Goal: Transaction & Acquisition: Purchase product/service

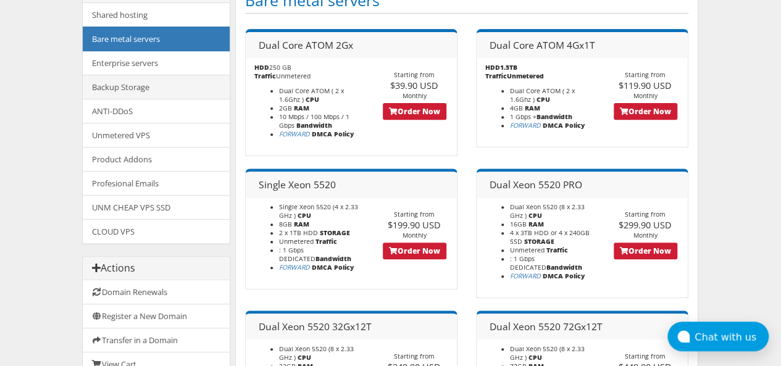
scroll to position [62, 0]
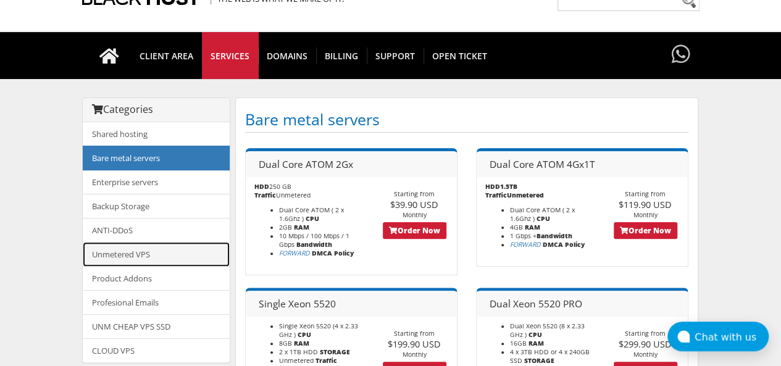
click at [141, 256] on link "Unmetered VPS" at bounding box center [156, 254] width 147 height 25
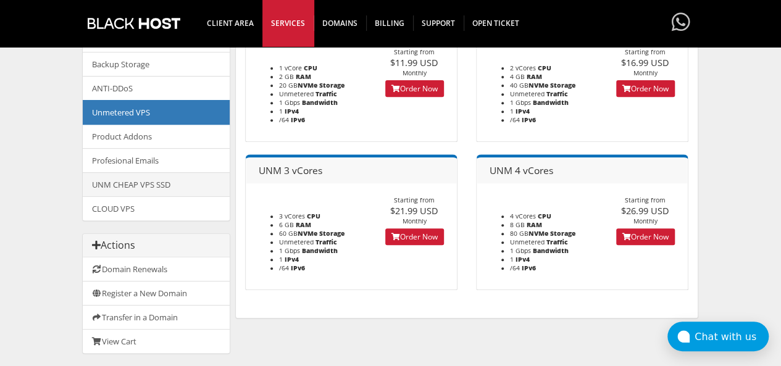
scroll to position [185, 0]
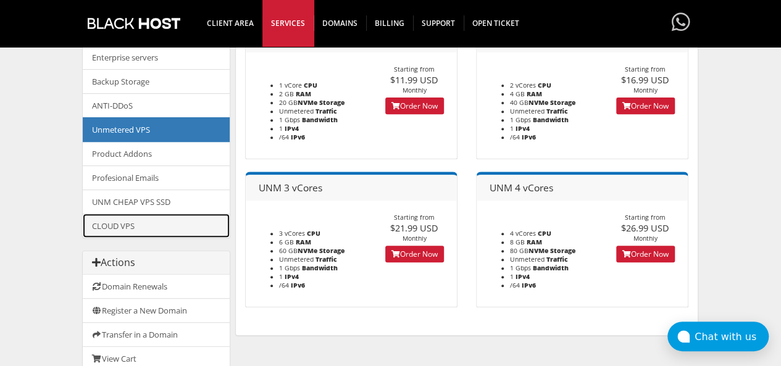
click at [136, 225] on link "CLOUD VPS" at bounding box center [156, 225] width 147 height 24
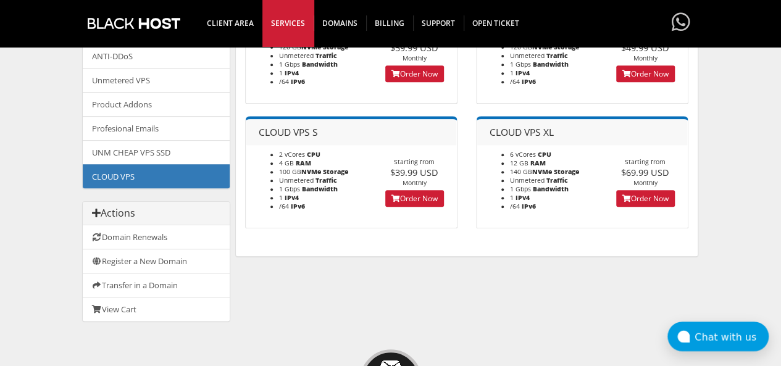
scroll to position [247, 0]
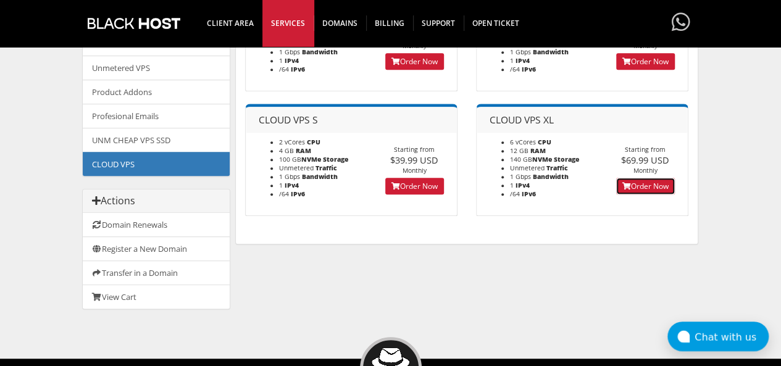
click at [633, 190] on link "Order Now" at bounding box center [645, 186] width 59 height 17
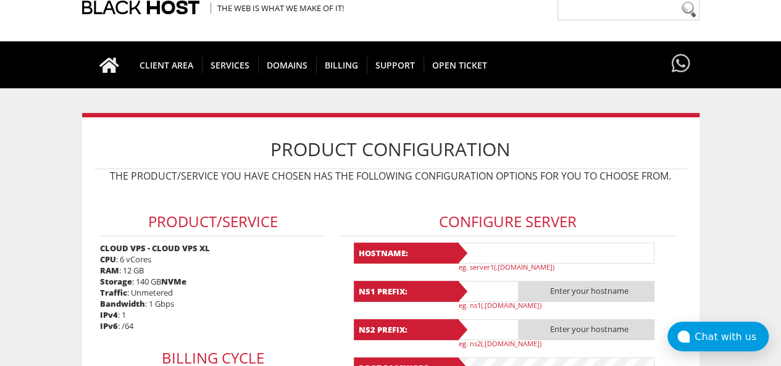
scroll to position [123, 0]
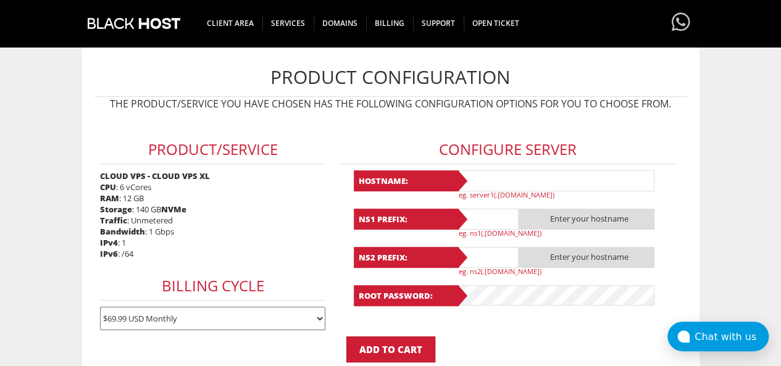
type input "demonruiz369@gmail.com"
click at [524, 168] on div "Configure Server Hostname: eg. server1(.yourdomain.com) NS1 Prefix: Enter your …" at bounding box center [507, 216] width 349 height 199
click at [513, 181] on input "text" at bounding box center [555, 180] width 197 height 21
type input "dhs.com"
click at [484, 218] on input "text" at bounding box center [488, 219] width 62 height 21
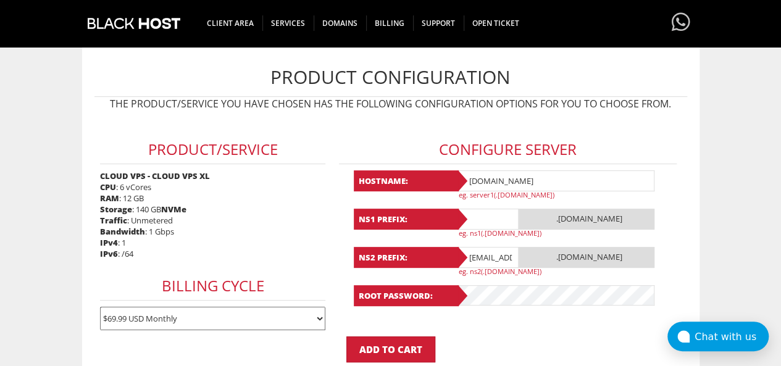
click at [588, 217] on span ".dhs.com" at bounding box center [586, 219] width 136 height 21
click at [494, 217] on input "text" at bounding box center [488, 219] width 62 height 21
type input "ns1"
click at [484, 256] on input "demonruiz369@gmail.com" at bounding box center [488, 257] width 62 height 21
click at [483, 256] on input "demonruiz369@gmail.com" at bounding box center [488, 257] width 62 height 21
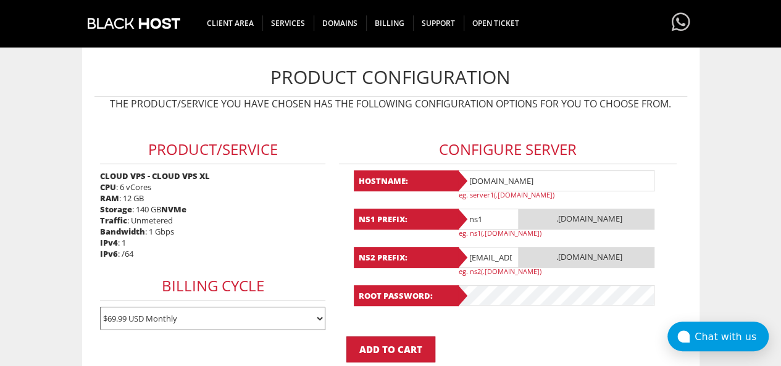
click at [483, 256] on input "demonruiz369@gmail.com" at bounding box center [488, 257] width 62 height 21
type input "ns2"
click at [510, 331] on form "Product/Service CLOUD VPS - CLOUD VPS XL CPU : 6 vCores RAM : 12 GB Storage : 1…" at bounding box center [390, 240] width 592 height 246
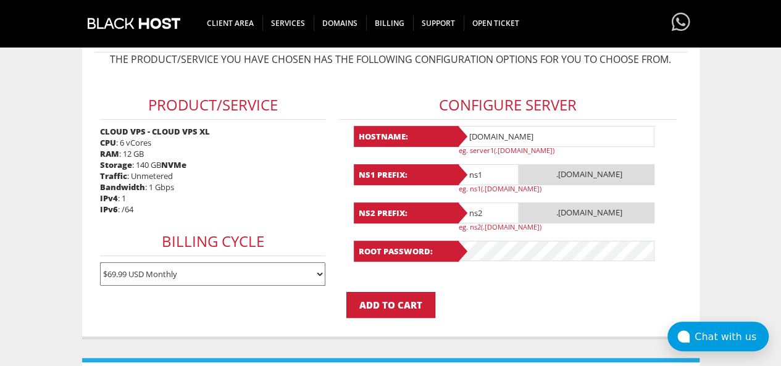
scroll to position [185, 0]
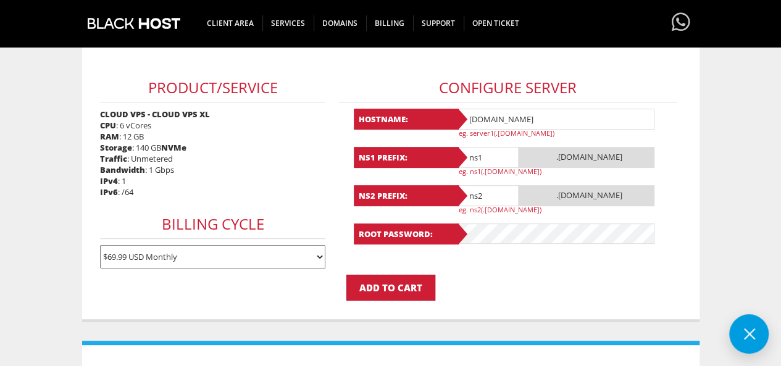
click at [447, 296] on p "Add to Cart" at bounding box center [390, 288] width 592 height 26
click at [402, 286] on input "Add to Cart" at bounding box center [390, 288] width 89 height 26
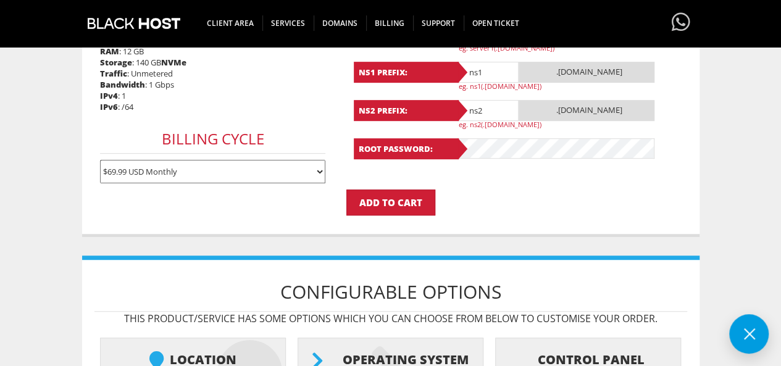
scroll to position [370, 0]
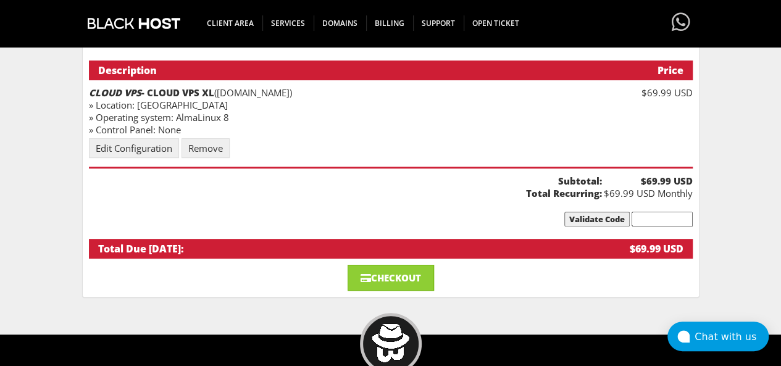
scroll to position [123, 0]
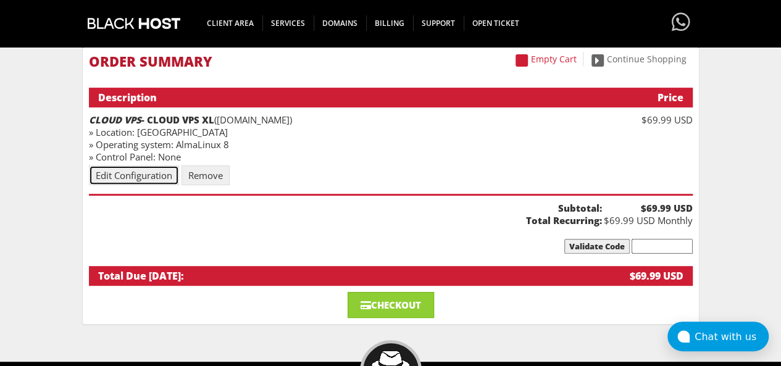
click at [142, 183] on link "Edit Configuration" at bounding box center [134, 175] width 90 height 20
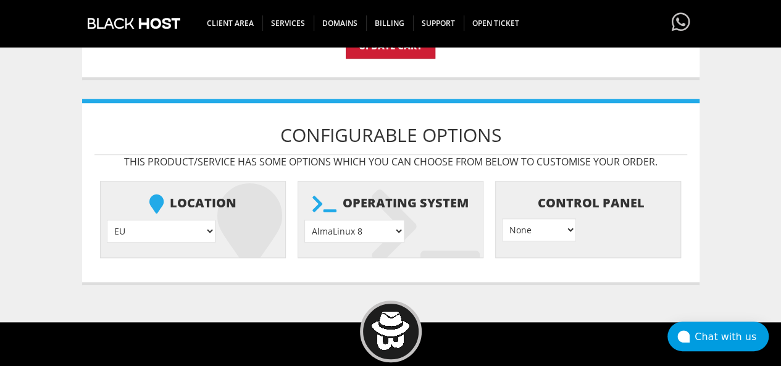
scroll to position [432, 0]
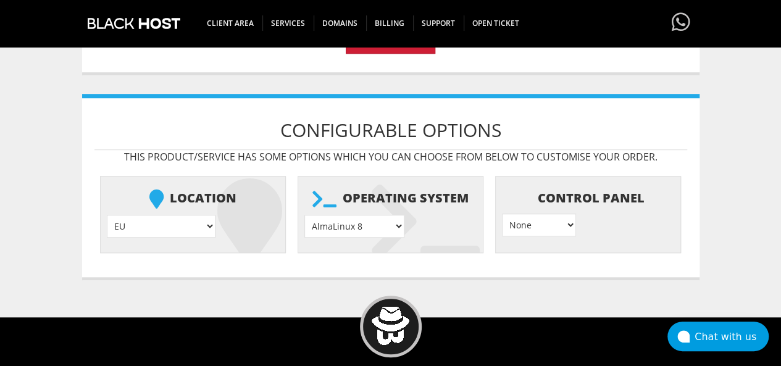
click at [362, 220] on select "AlmaLinux 8 } AlmaLinux 9 } AlmaLinux 10 } Rocky Linux 8 } Rocky Linux 9 } Cent…" at bounding box center [354, 226] width 100 height 23
select select "1147"
click at [304, 215] on select "AlmaLinux 8 } AlmaLinux 9 } AlmaLinux 10 } Rocky Linux 8 } Rocky Linux 9 } Cent…" at bounding box center [354, 226] width 100 height 23
click at [530, 230] on select "None } Virtualmin } Cpanel } DirectAdmin }" at bounding box center [539, 224] width 74 height 23
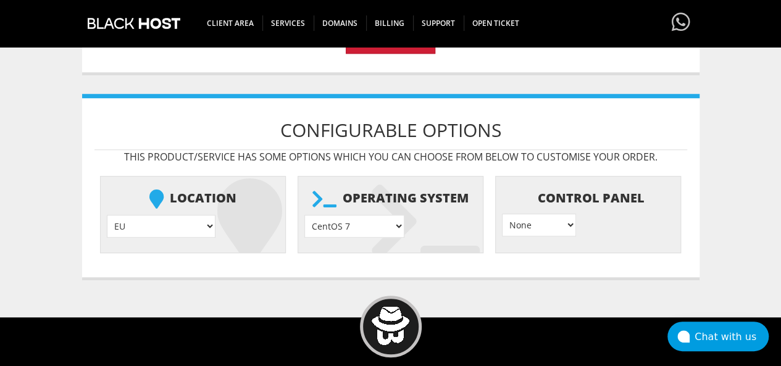
click at [158, 233] on select "EU } USA } London } Amsterdam } Vienna } Chicago }" at bounding box center [161, 226] width 109 height 23
click at [159, 233] on select "EU } USA } London } Amsterdam } Vienna } Chicago }" at bounding box center [161, 226] width 109 height 23
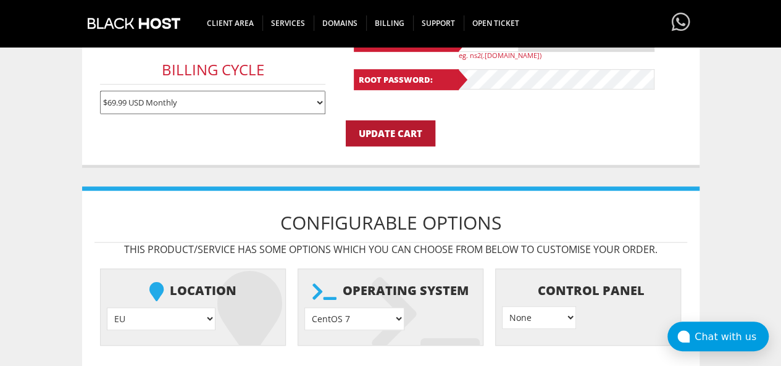
scroll to position [248, 0]
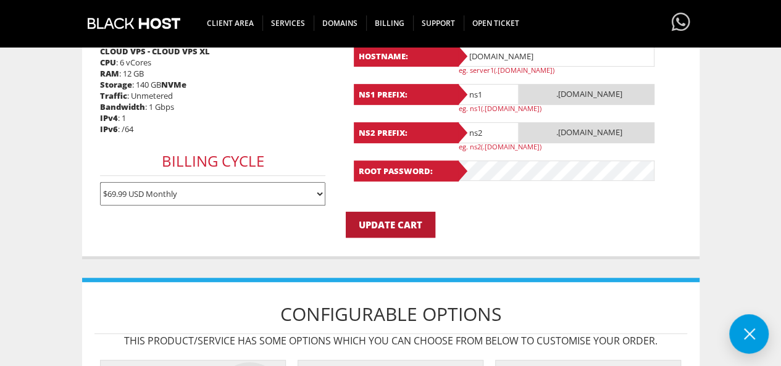
click at [406, 230] on input "Update Cart" at bounding box center [390, 225] width 89 height 26
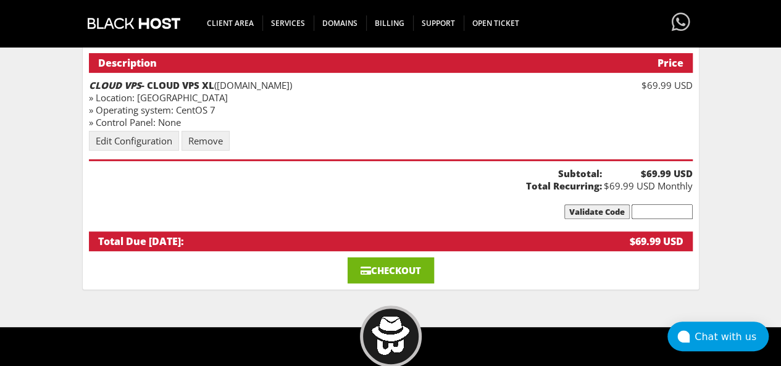
scroll to position [185, 0]
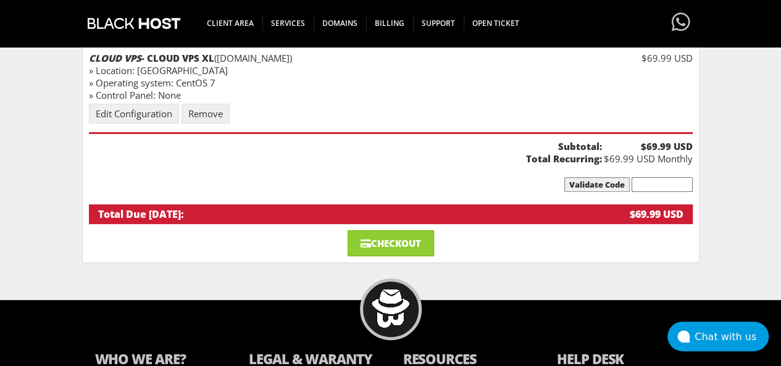
click at [416, 260] on div "Empty Cart Continue Shopping Order Summary Description Price CLOUD VPS - CLOUD …" at bounding box center [390, 123] width 617 height 279
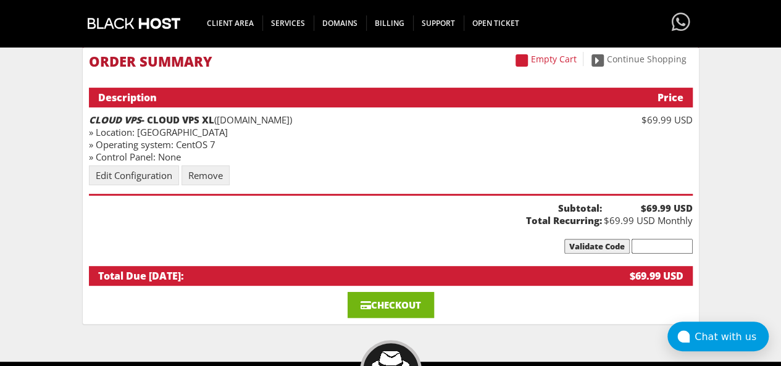
click at [397, 308] on link "Checkout" at bounding box center [390, 305] width 86 height 26
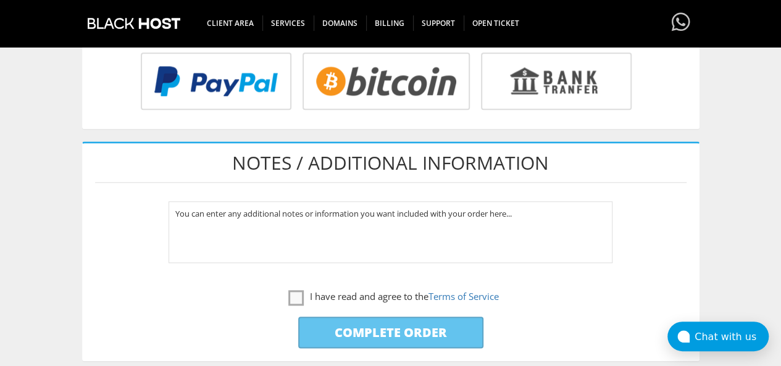
scroll to position [555, 0]
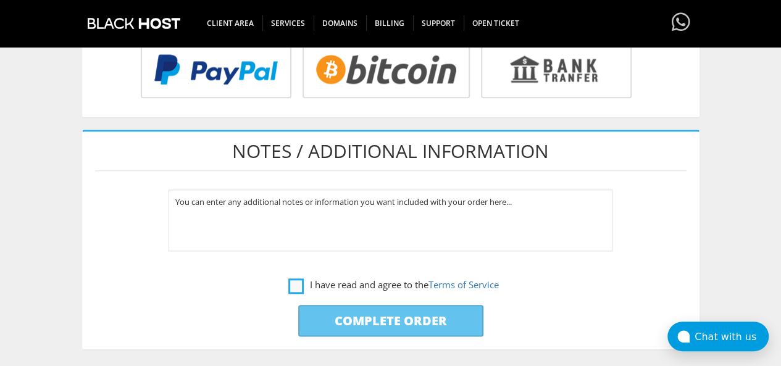
type input "[EMAIL_ADDRESS][DOMAIN_NAME]"
click at [299, 286] on label "I have read and agree to the Terms of Service" at bounding box center [393, 284] width 210 height 15
checkbox input "true"
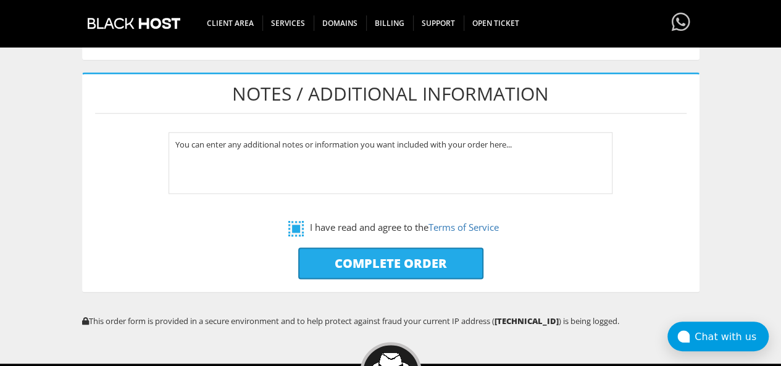
scroll to position [617, 0]
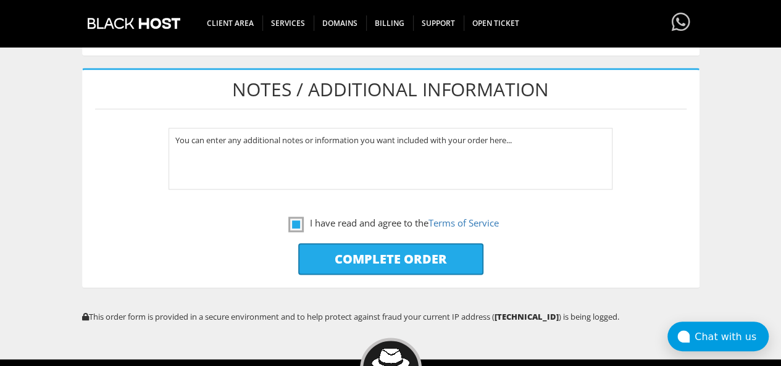
click at [370, 262] on input "Complete Order" at bounding box center [390, 258] width 185 height 31
type input "Please Wait..."
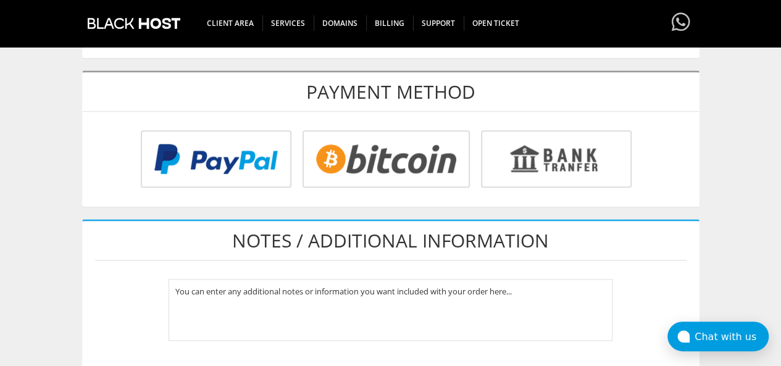
scroll to position [432, 0]
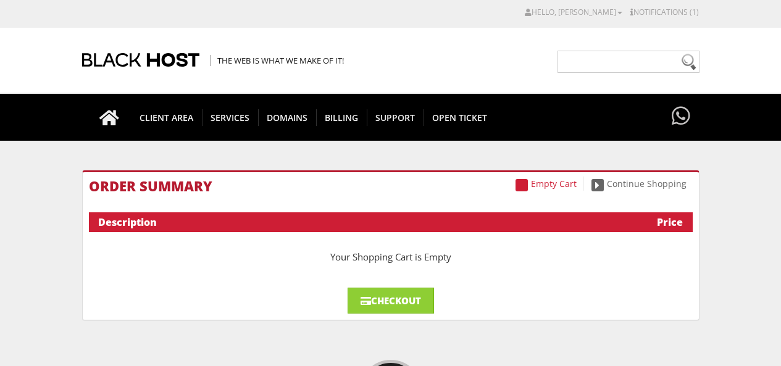
scroll to position [190, 0]
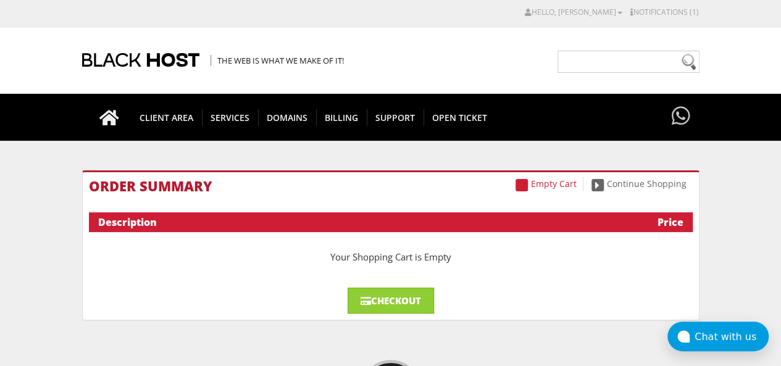
click at [600, 12] on link "Hello, [PERSON_NAME]" at bounding box center [572, 12] width 97 height 10
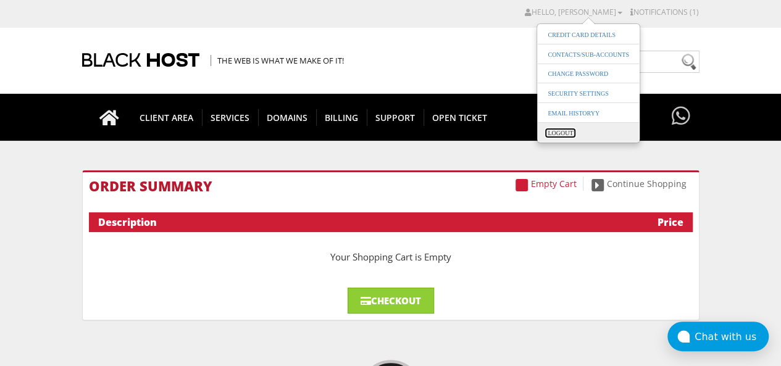
click at [557, 128] on link "Logout" at bounding box center [560, 133] width 33 height 12
